Goal: Task Accomplishment & Management: Use online tool/utility

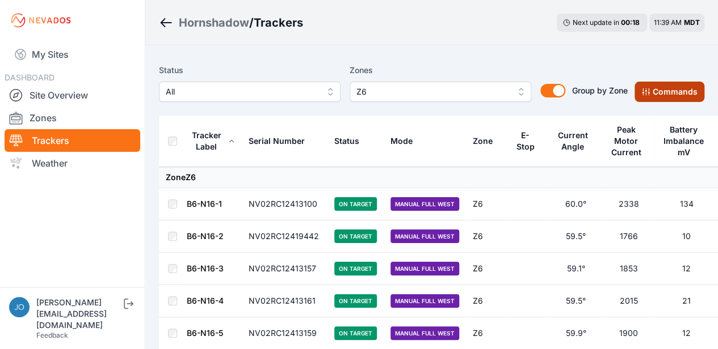
click at [680, 91] on button "Commands" at bounding box center [669, 92] width 70 height 20
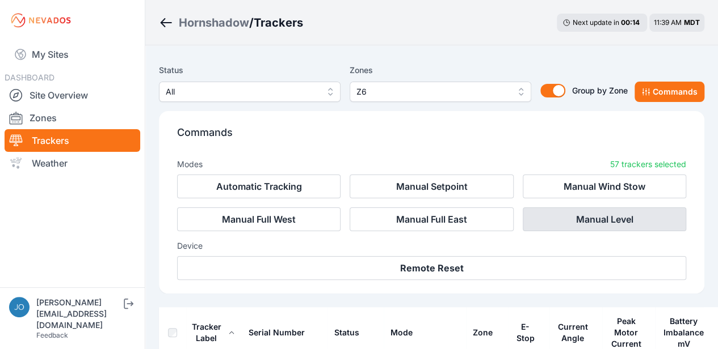
click at [597, 222] on button "Manual Level" at bounding box center [603, 220] width 163 height 24
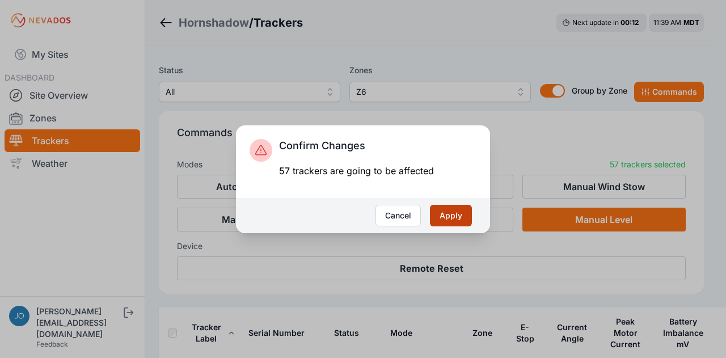
click at [453, 210] on button "Apply" at bounding box center [451, 216] width 42 height 22
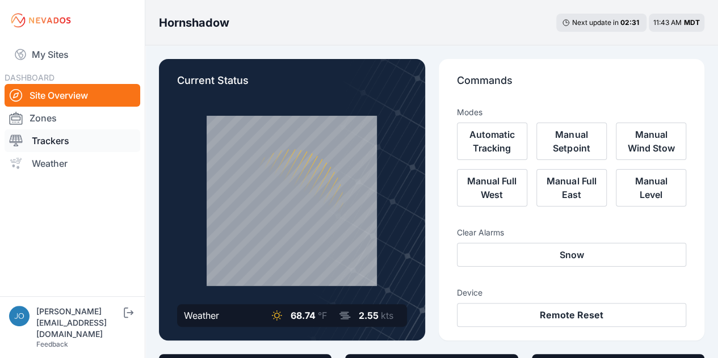
click at [49, 140] on link "Trackers" at bounding box center [73, 140] width 136 height 23
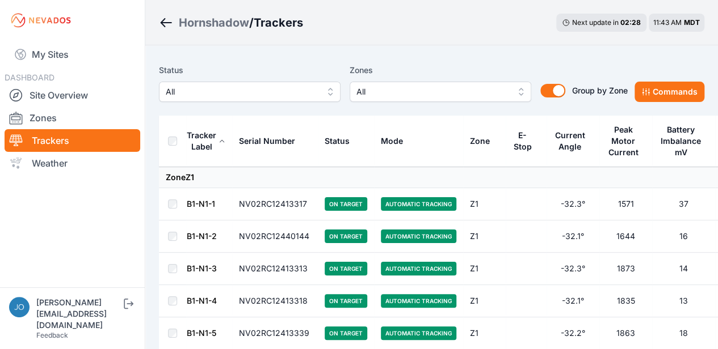
click at [482, 95] on span "All" at bounding box center [432, 92] width 152 height 14
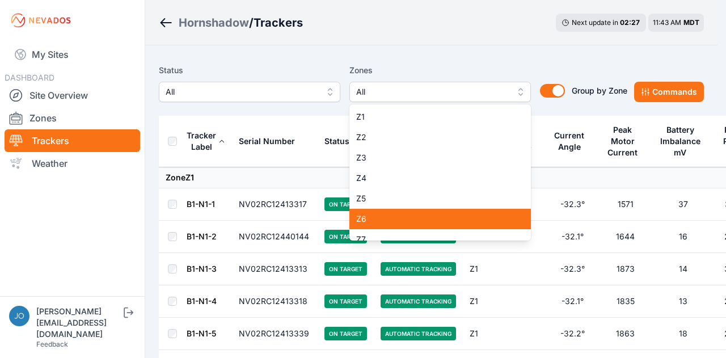
click at [411, 209] on div "Z6" at bounding box center [440, 219] width 182 height 20
